Goal: Task Accomplishment & Management: Manage account settings

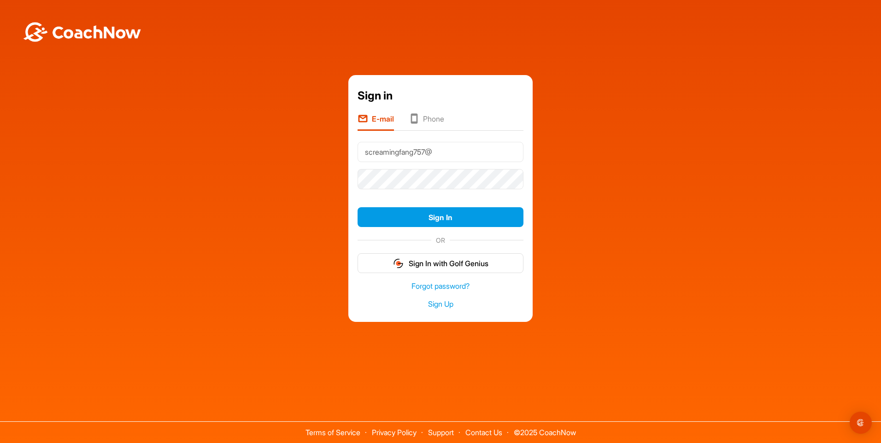
type input "[EMAIL_ADDRESS][DOMAIN_NAME]"
click at [357, 207] on button "Sign In" at bounding box center [440, 217] width 166 height 20
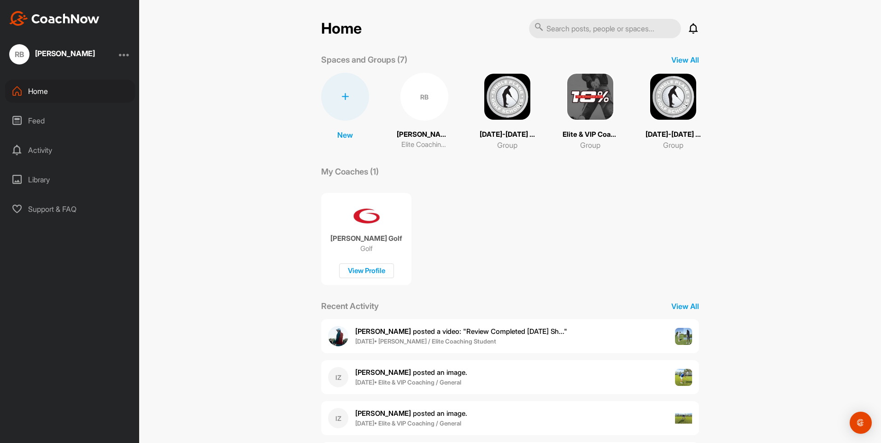
click at [418, 126] on div "RB [PERSON_NAME] Elite Coaching Student" at bounding box center [424, 111] width 55 height 77
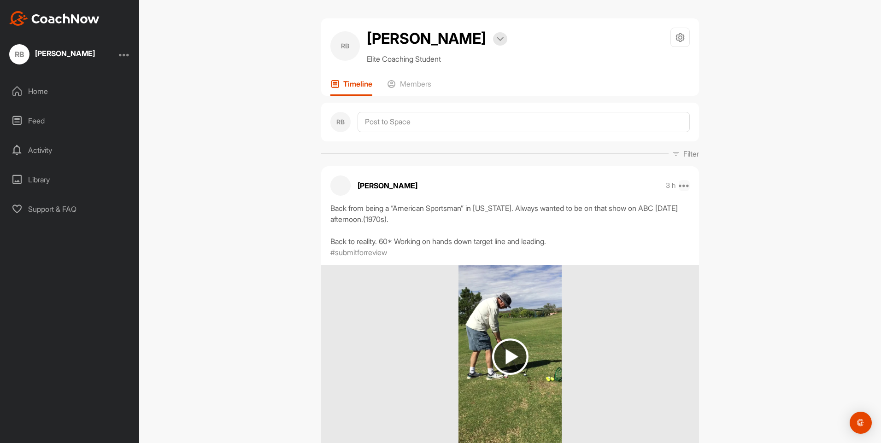
click at [683, 187] on icon at bounding box center [683, 185] width 11 height 11
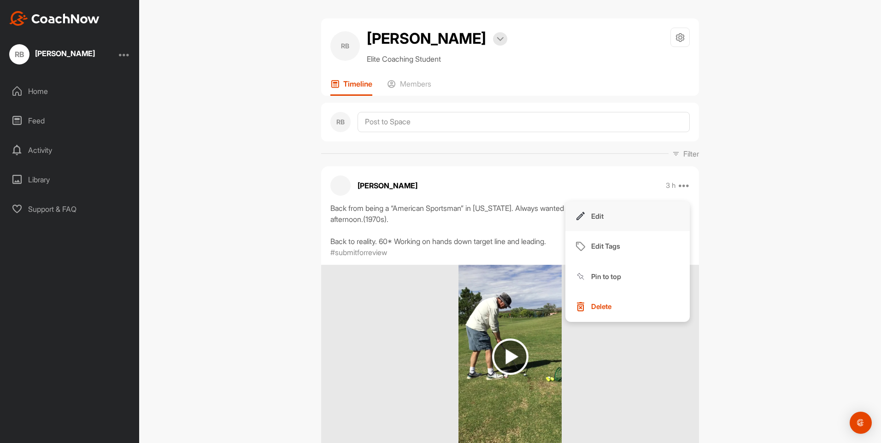
click at [598, 216] on p "Edit" at bounding box center [597, 216] width 12 height 10
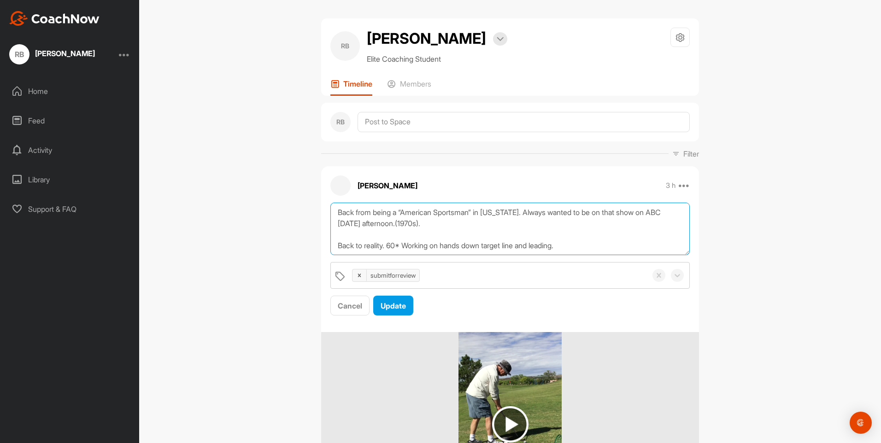
drag, startPoint x: 333, startPoint y: 211, endPoint x: 430, endPoint y: 226, distance: 98.3
click at [430, 226] on textarea "Back from being a “American Sportsman” in [US_STATE]. Always wanted to be on th…" at bounding box center [509, 229] width 359 height 53
drag, startPoint x: 333, startPoint y: 232, endPoint x: 386, endPoint y: 230, distance: 52.1
click at [386, 230] on textarea "Back to reality. 60* Working on hands down target line and leading." at bounding box center [509, 229] width 359 height 53
type textarea "60* Working on hands down target line and leading."
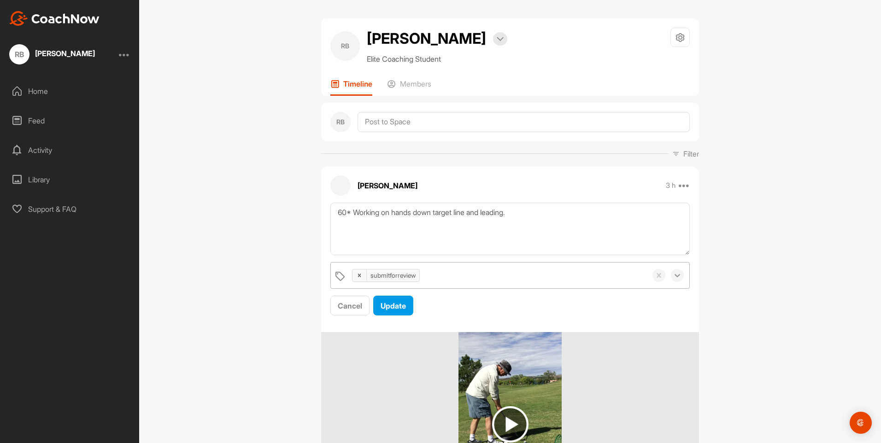
click at [675, 279] on icon at bounding box center [677, 275] width 9 height 9
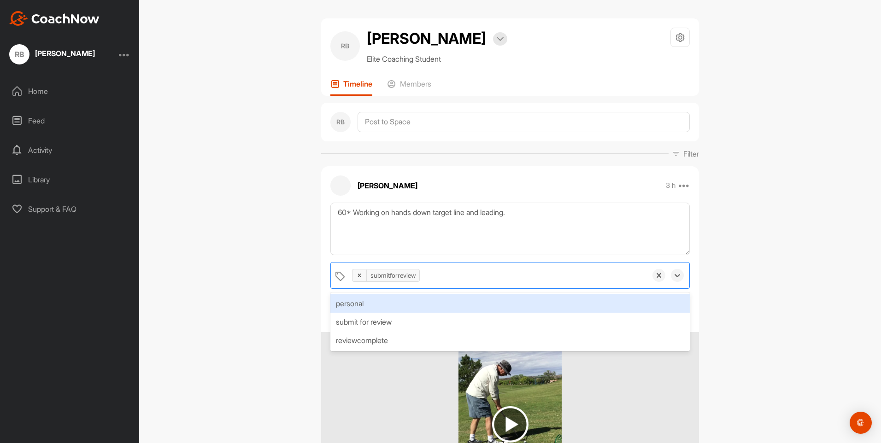
click at [351, 301] on div "personal" at bounding box center [509, 303] width 359 height 18
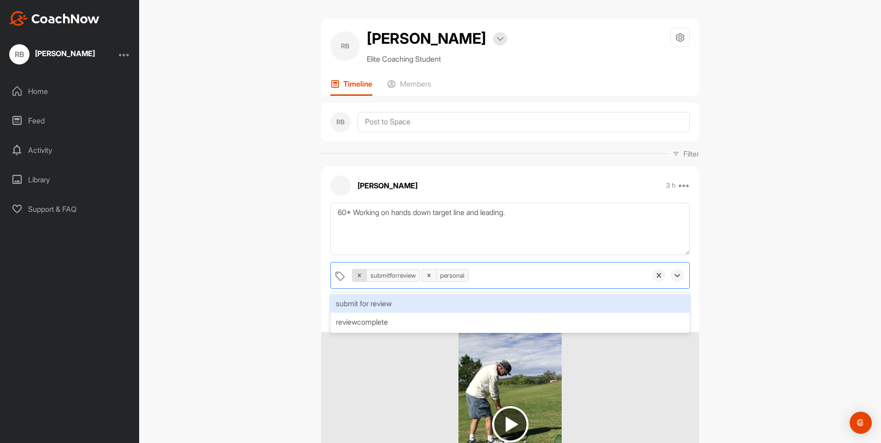
click at [356, 277] on icon at bounding box center [359, 275] width 6 height 6
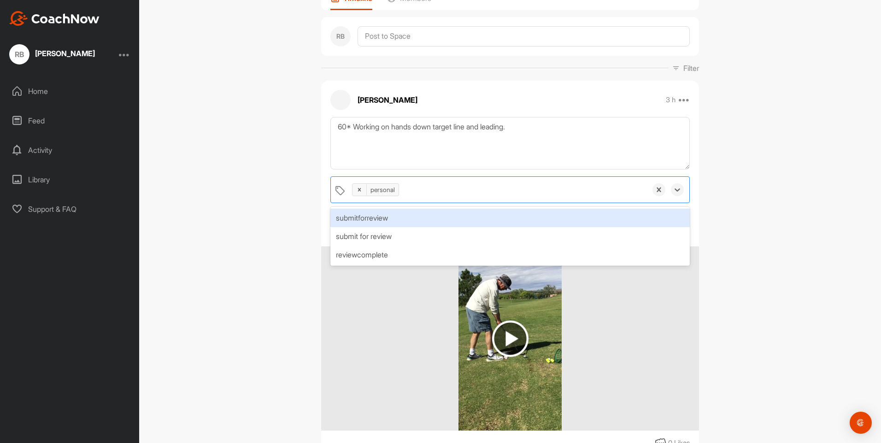
scroll to position [179, 0]
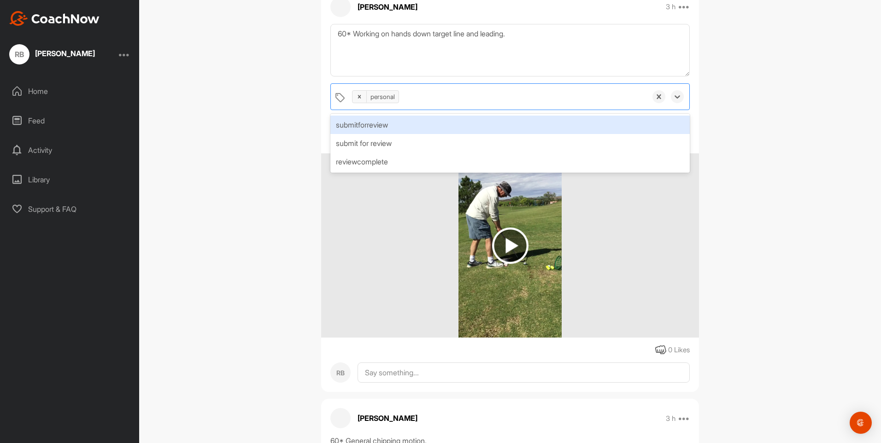
click at [575, 100] on div "personal" at bounding box center [496, 97] width 299 height 26
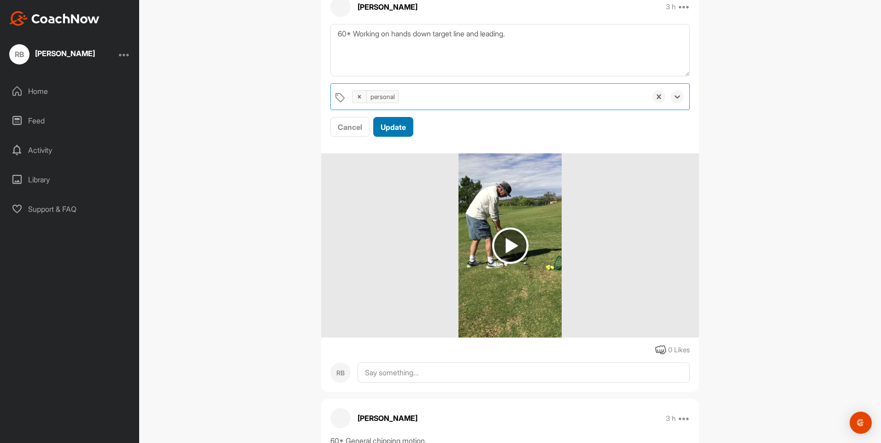
click at [388, 130] on span "Update" at bounding box center [392, 127] width 25 height 9
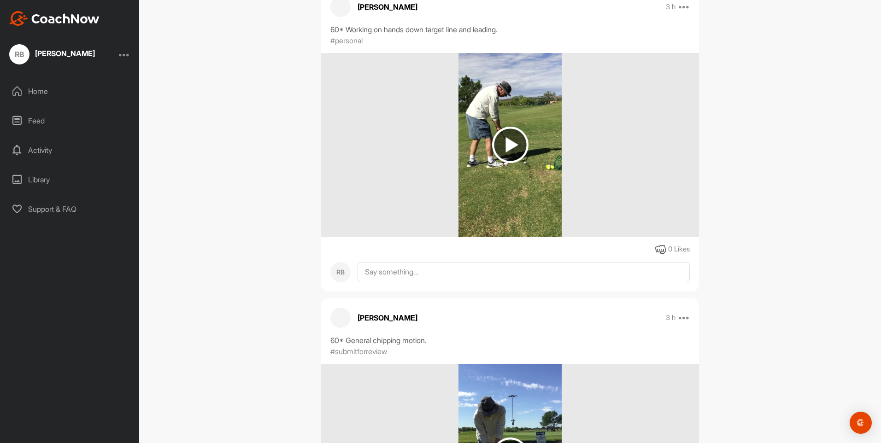
drag, startPoint x: 873, startPoint y: 32, endPoint x: 882, endPoint y: 54, distance: 23.6
click at [880, 54] on html "RB [PERSON_NAME] Home Feed Activity Library Support & FAQ + Create New Space Ne…" at bounding box center [440, 221] width 881 height 443
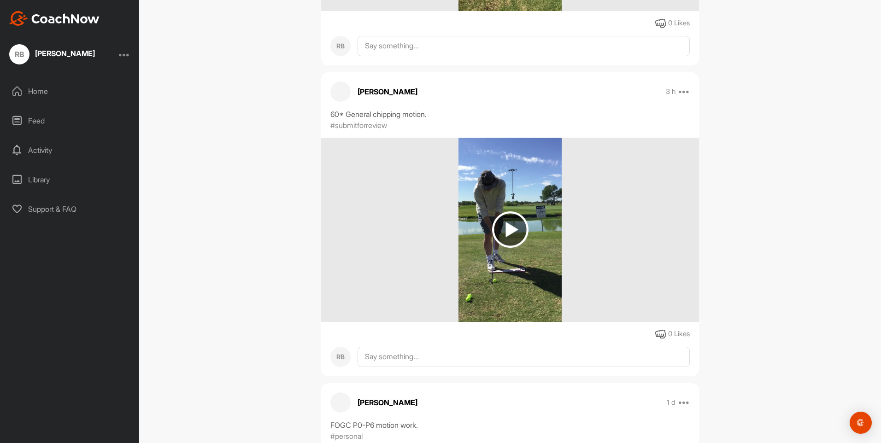
scroll to position [398, 0]
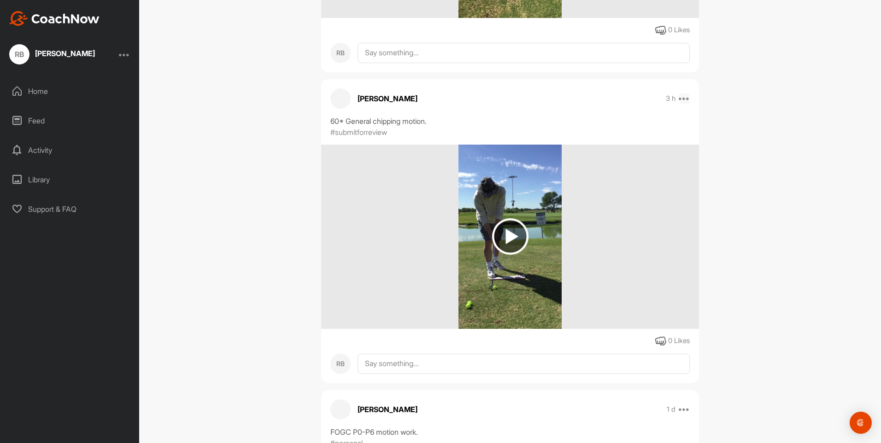
click at [684, 104] on icon at bounding box center [683, 98] width 11 height 11
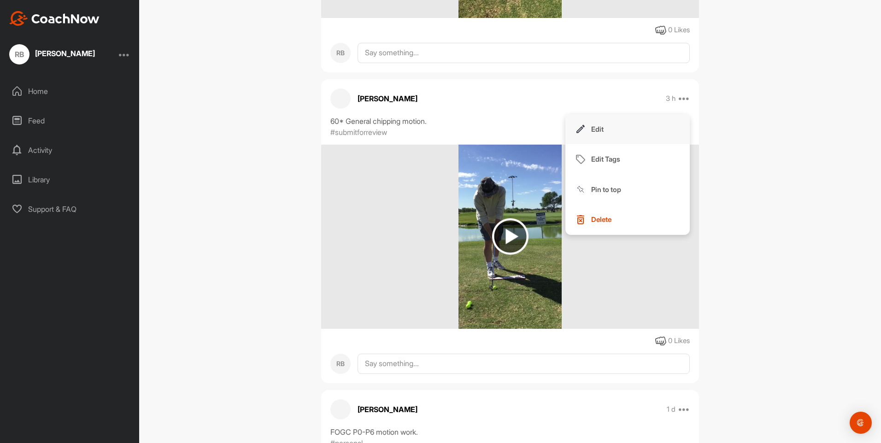
click at [595, 134] on p "Edit" at bounding box center [597, 129] width 12 height 10
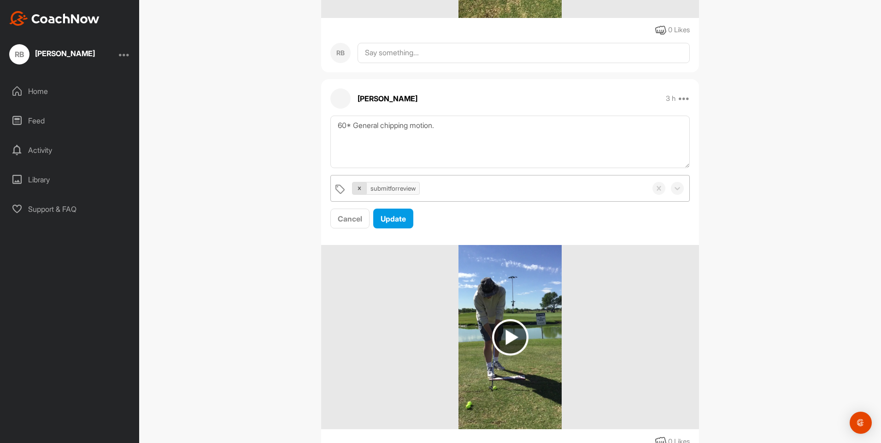
click at [355, 194] on div at bounding box center [359, 188] width 14 height 12
click at [673, 193] on icon at bounding box center [677, 188] width 9 height 9
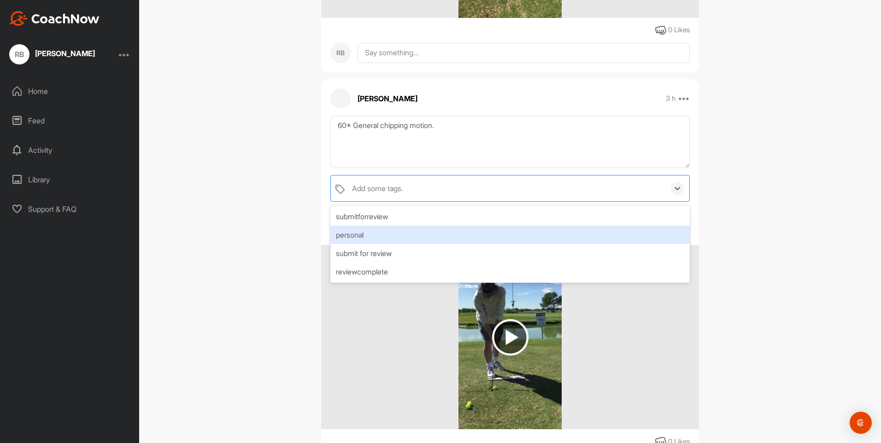
click at [380, 244] on div "personal" at bounding box center [509, 235] width 359 height 18
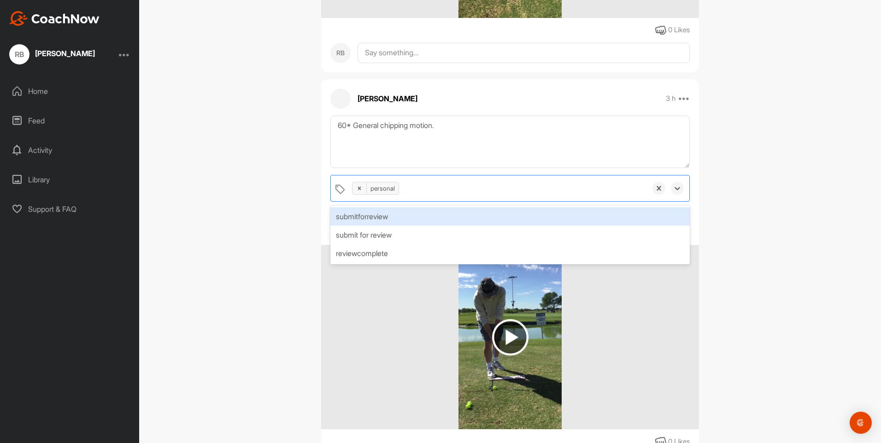
click at [550, 201] on div "personal" at bounding box center [496, 188] width 299 height 26
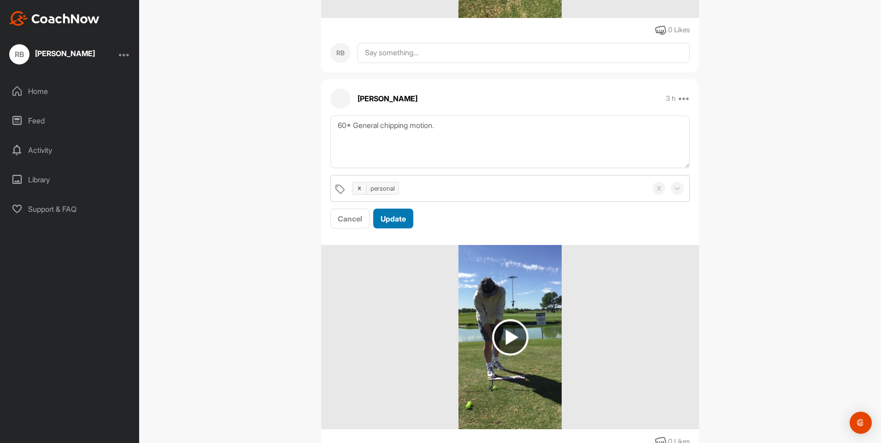
click at [390, 223] on span "Update" at bounding box center [392, 218] width 25 height 9
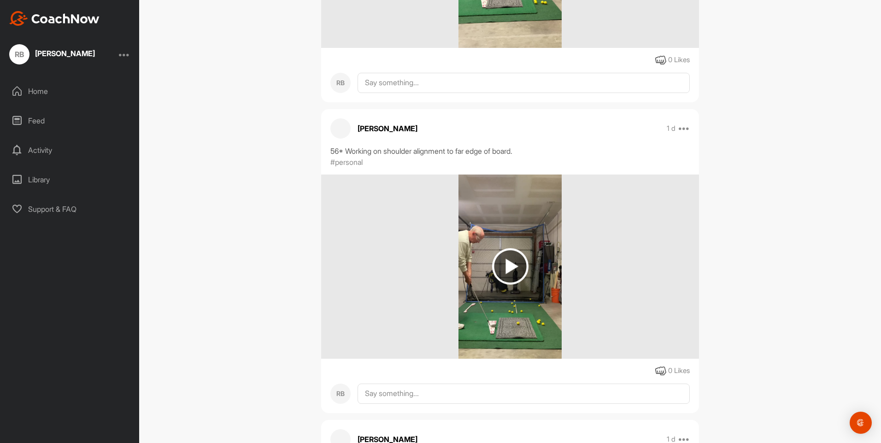
scroll to position [1336, 0]
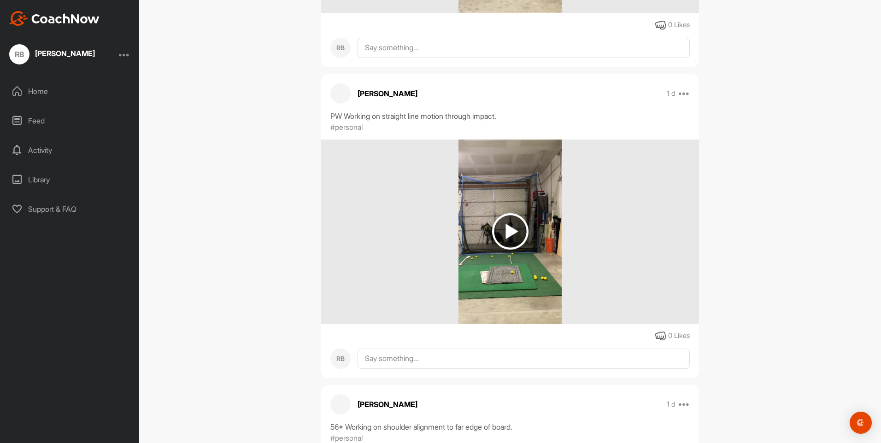
click at [520, 247] on img at bounding box center [510, 231] width 36 height 36
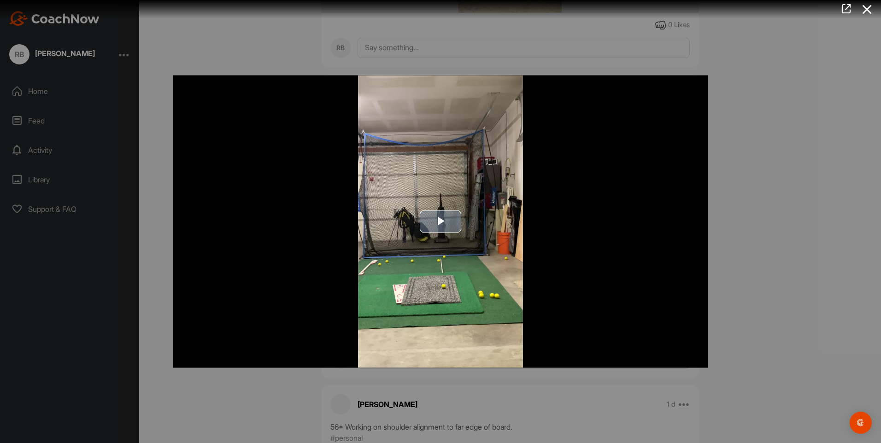
click at [440, 222] on span "Video Player" at bounding box center [440, 222] width 0 height 0
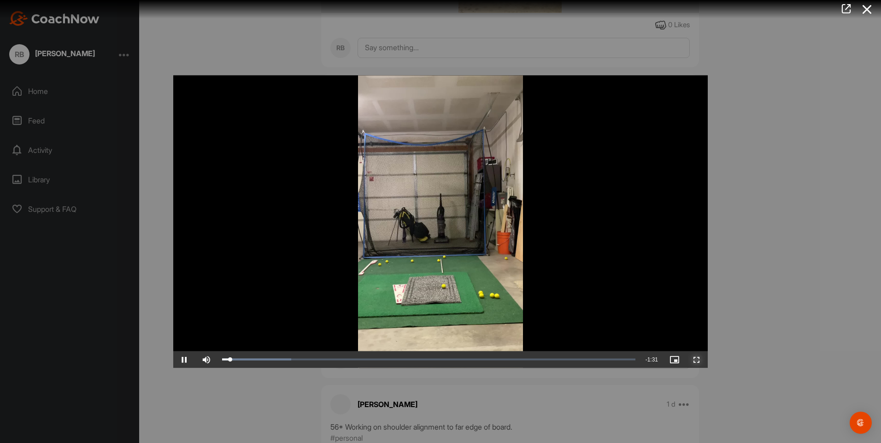
click at [696, 360] on span "Video Player" at bounding box center [696, 360] width 22 height 0
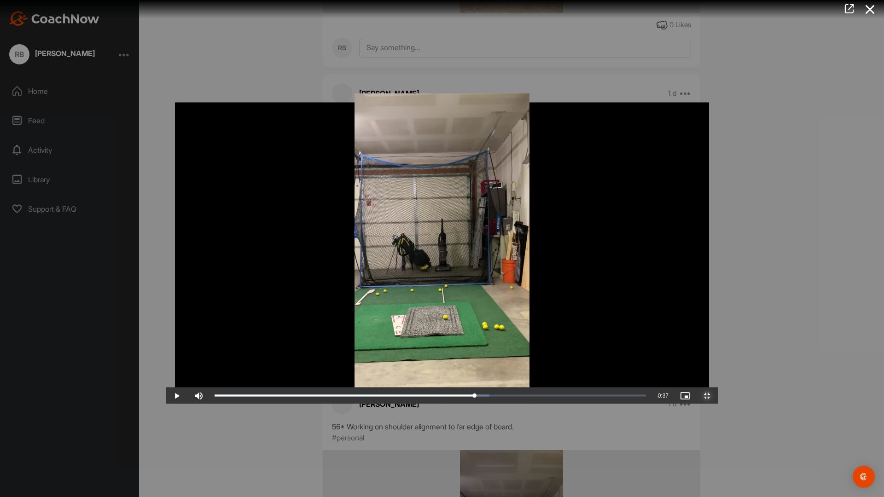
drag, startPoint x: 219, startPoint y: 492, endPoint x: 513, endPoint y: 476, distance: 294.8
click at [509, 404] on div "Video Player is loading. Play Video Play Skip Backward Skip Forward Mute Curren…" at bounding box center [442, 249] width 553 height 311
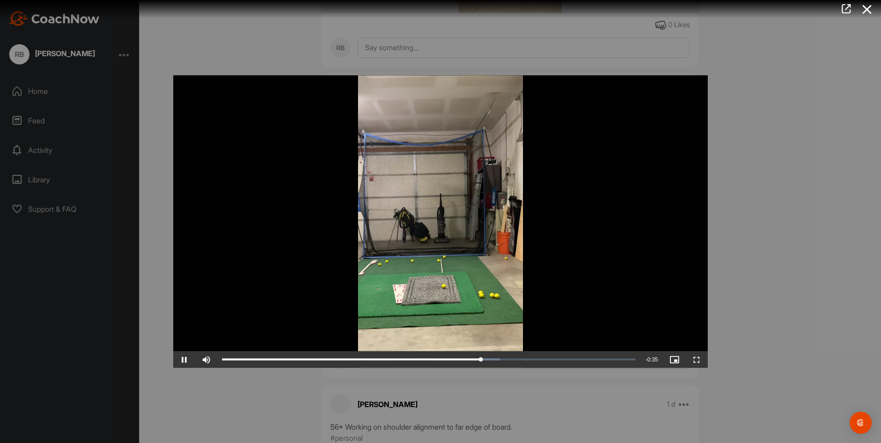
click at [761, 120] on div at bounding box center [440, 221] width 881 height 443
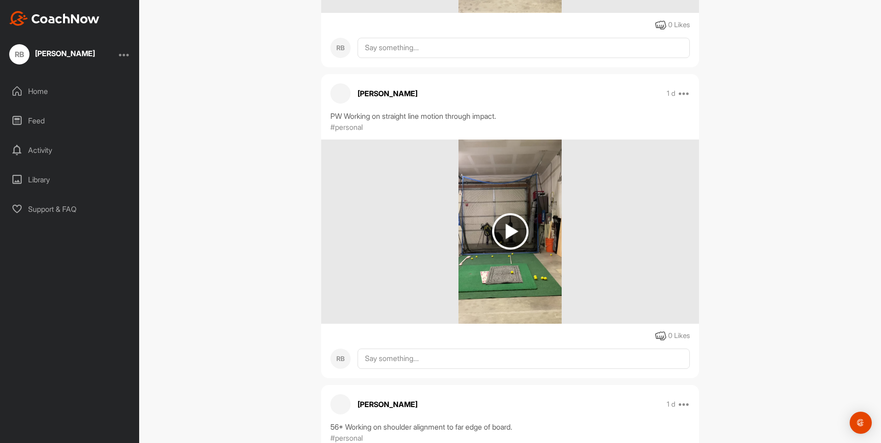
click at [121, 55] on div "RB [PERSON_NAME]" at bounding box center [69, 54] width 139 height 20
click at [123, 55] on div at bounding box center [124, 54] width 11 height 11
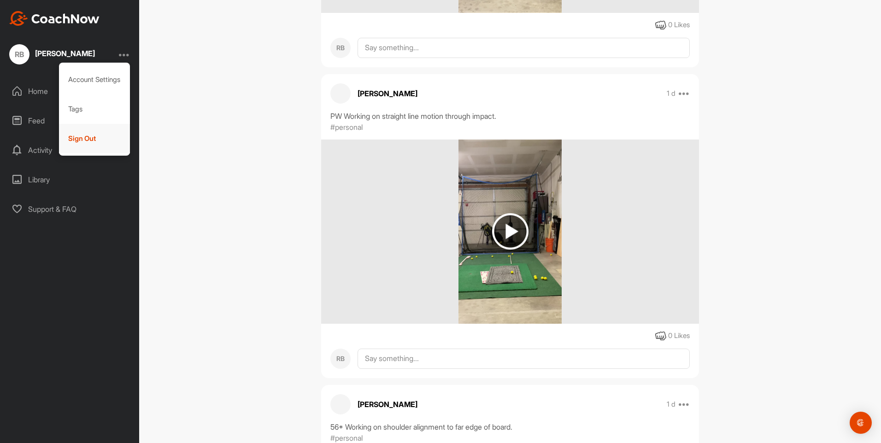
click at [79, 142] on div "Sign Out" at bounding box center [94, 138] width 71 height 29
